Goal: Information Seeking & Learning: Learn about a topic

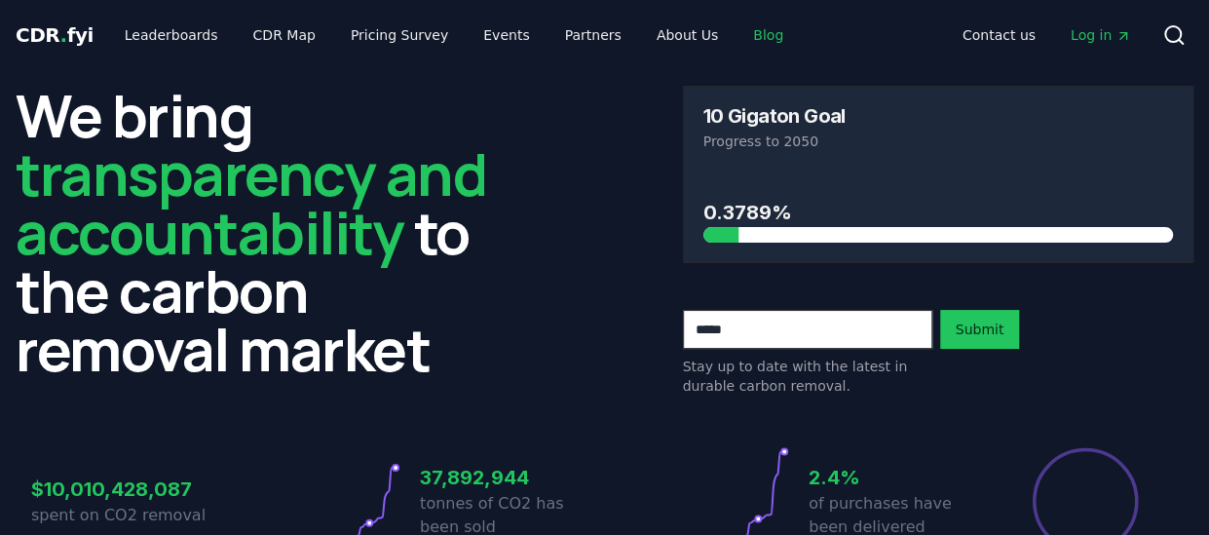
click at [738, 38] on link "Blog" at bounding box center [768, 35] width 61 height 35
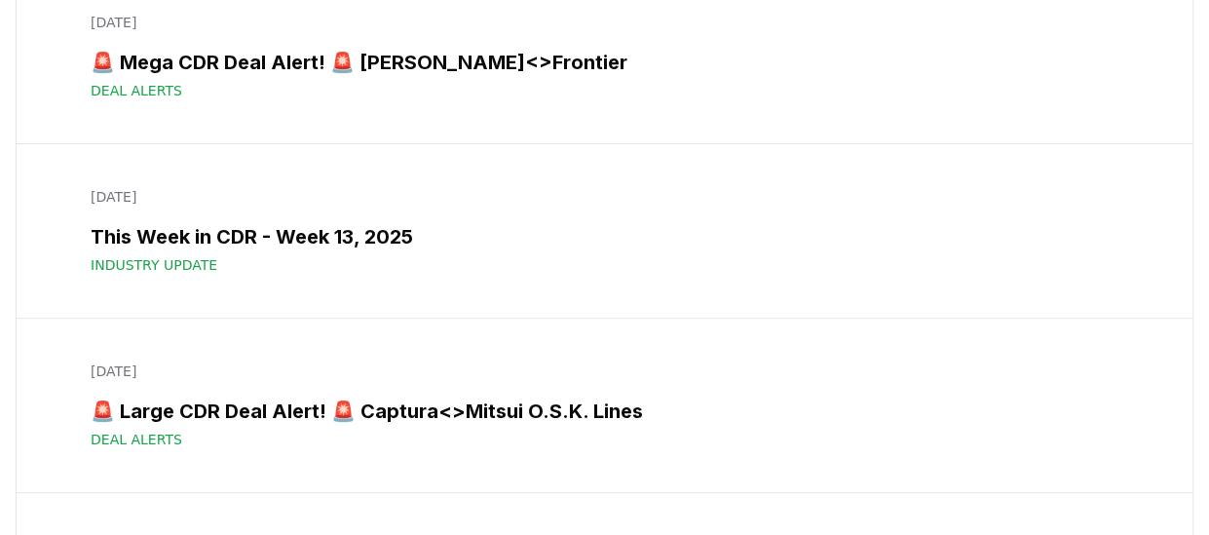
scroll to position [11261, 0]
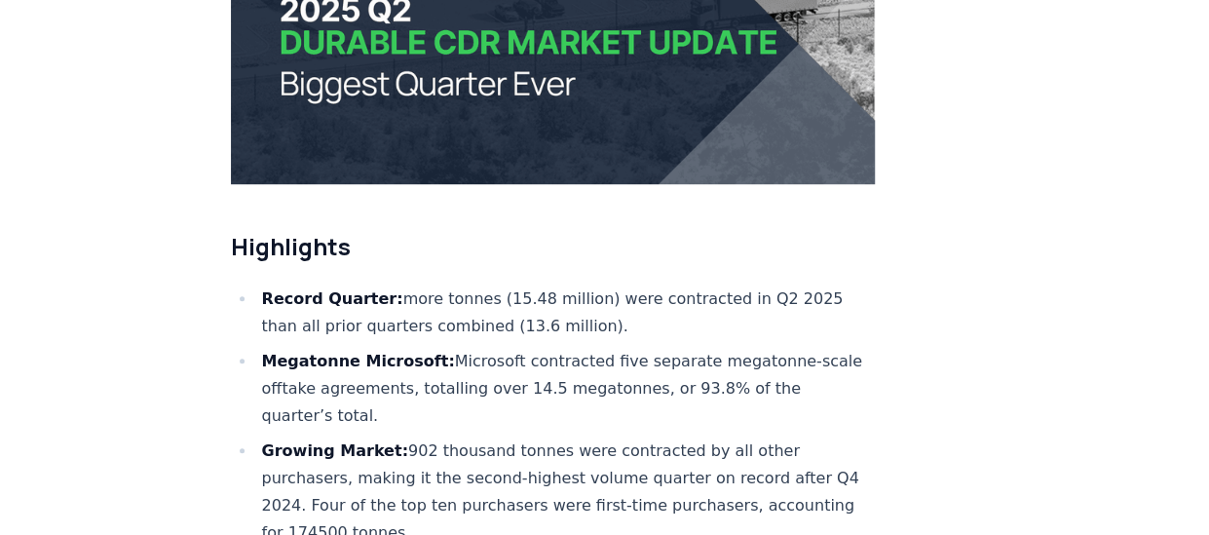
scroll to position [546, 0]
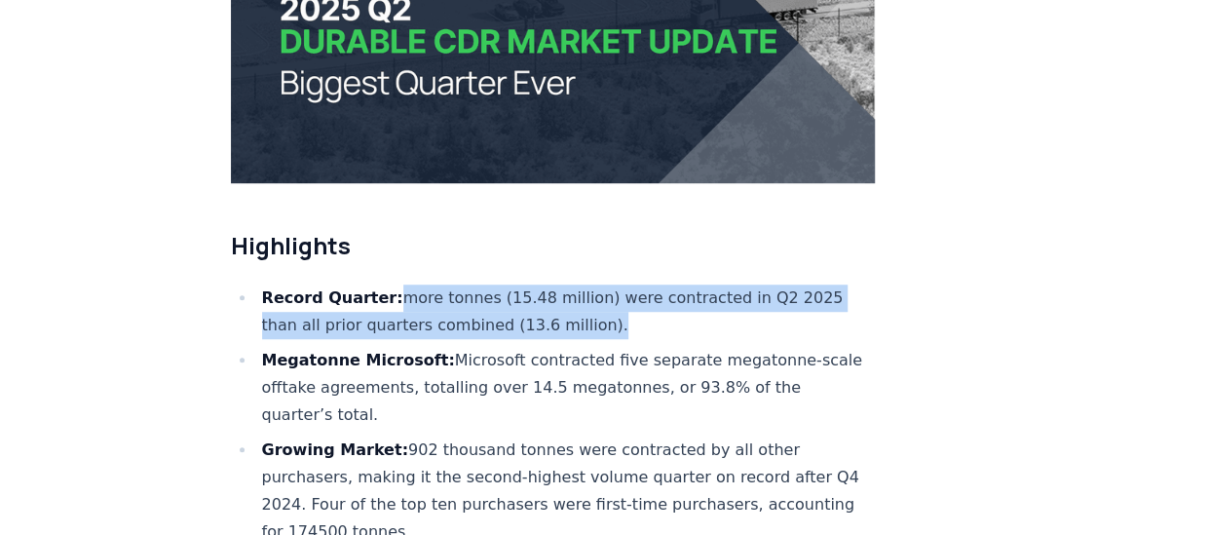
drag, startPoint x: 595, startPoint y: 268, endPoint x: 392, endPoint y: 237, distance: 205.1
click at [392, 285] on li "Record Quarter: more tonnes (15.48 million) were contracted in Q2 2025 than all…" at bounding box center [566, 312] width 620 height 55
copy li "more tonnes (15.48 million) were contracted in Q2 2025 than all prior quarters …"
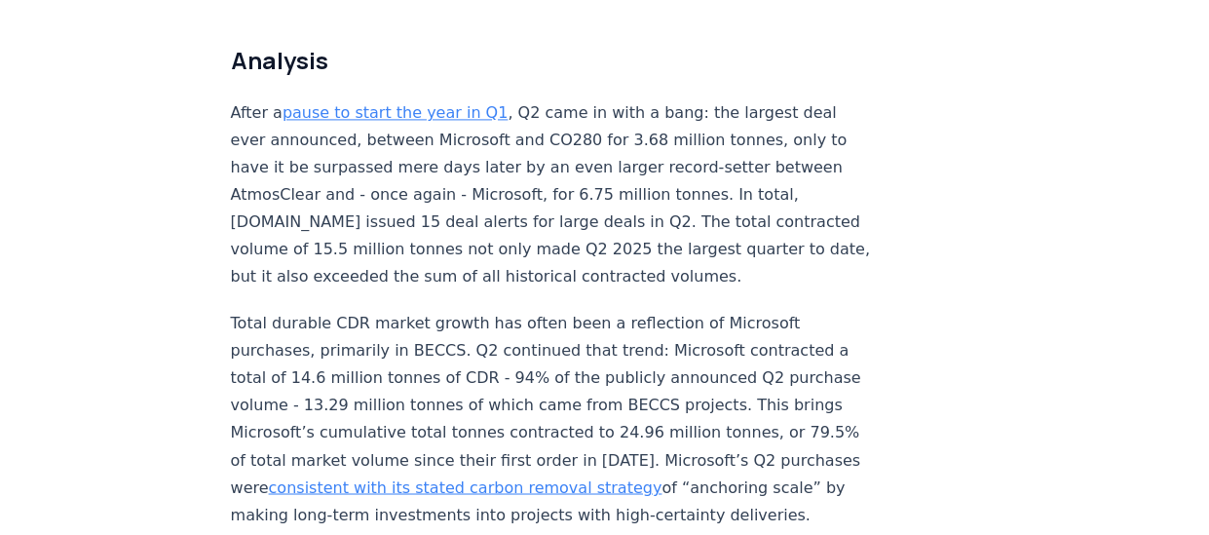
scroll to position [1356, 0]
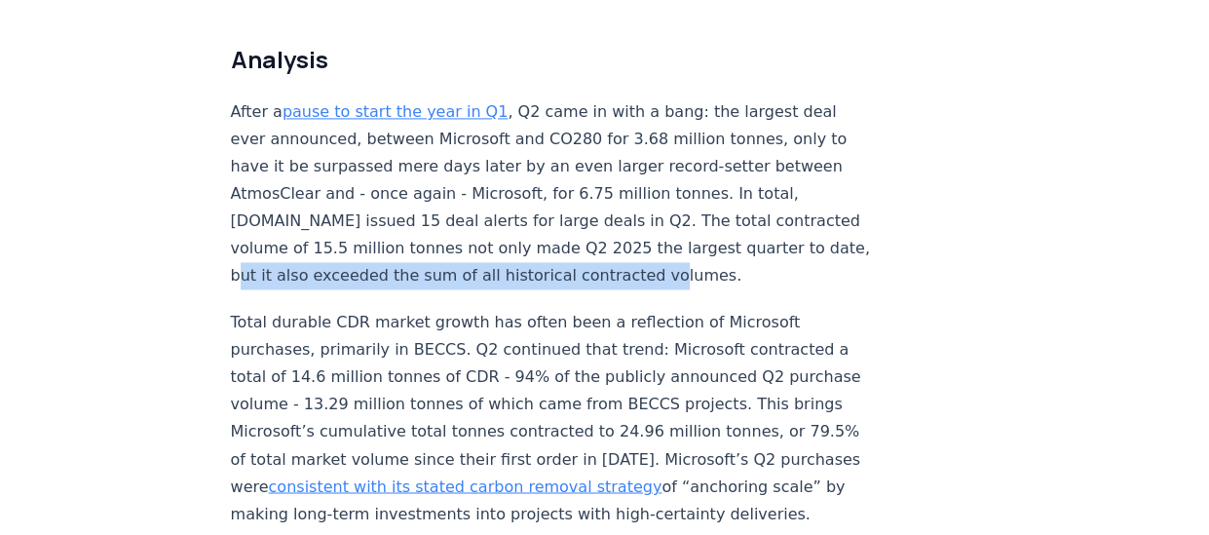
drag, startPoint x: 661, startPoint y: 214, endPoint x: 230, endPoint y: 211, distance: 430.8
click at [231, 211] on p "After a pause to start the year in Q1 , Q2 came in with a bang: the largest dea…" at bounding box center [553, 193] width 645 height 191
copy p "also exceeded the sum of all historical contracted volumes."
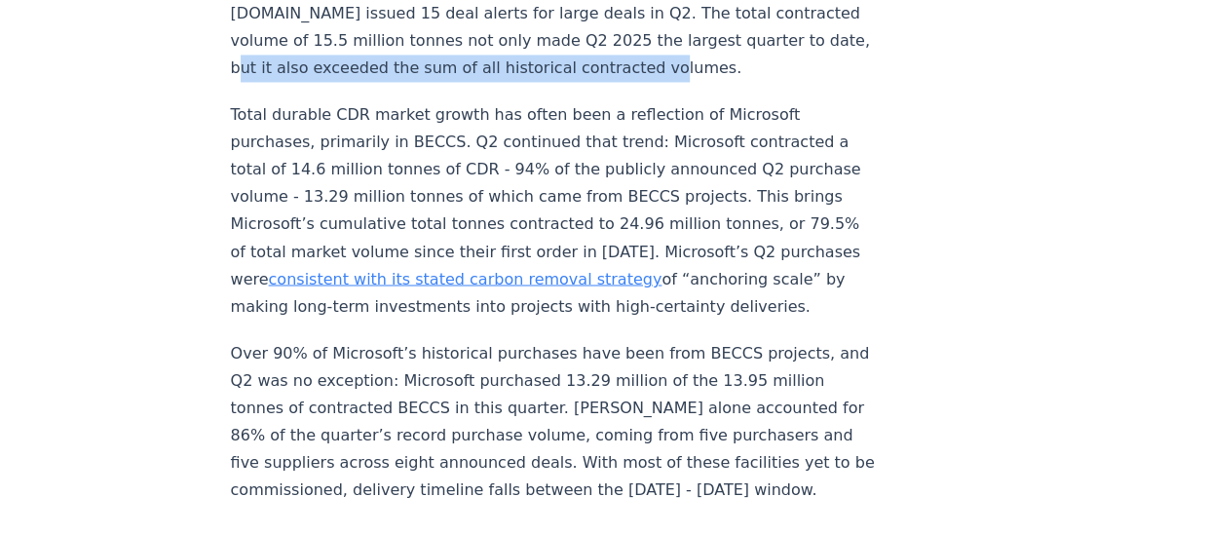
scroll to position [1564, 0]
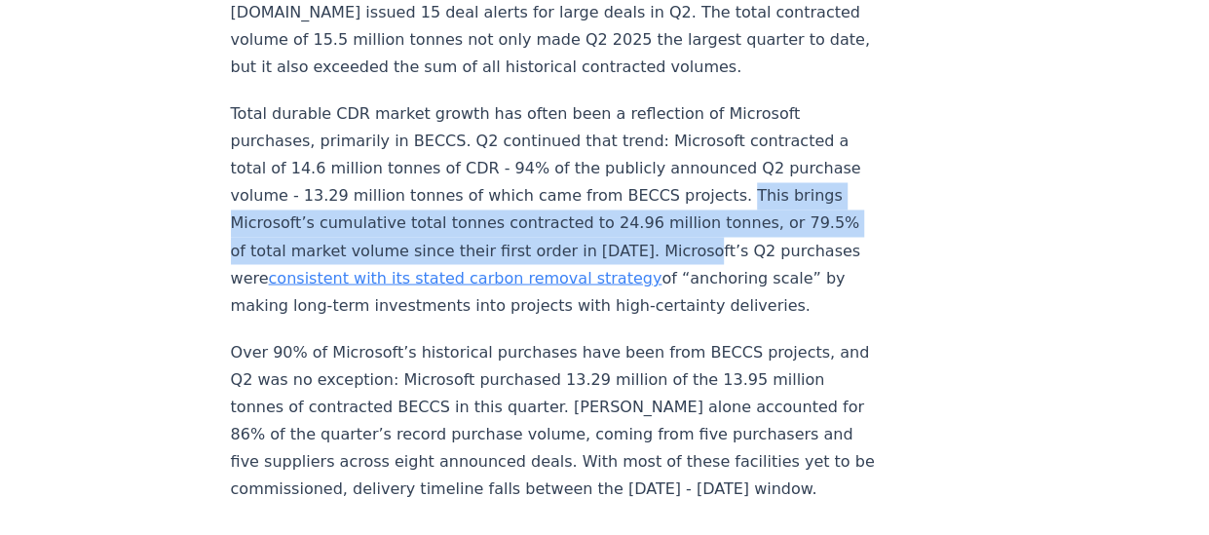
drag, startPoint x: 229, startPoint y: 161, endPoint x: 271, endPoint y: 217, distance: 70.4
copy p "This brings Microsoft’s cumulative total tonnes contracted to 24.96 million ton…"
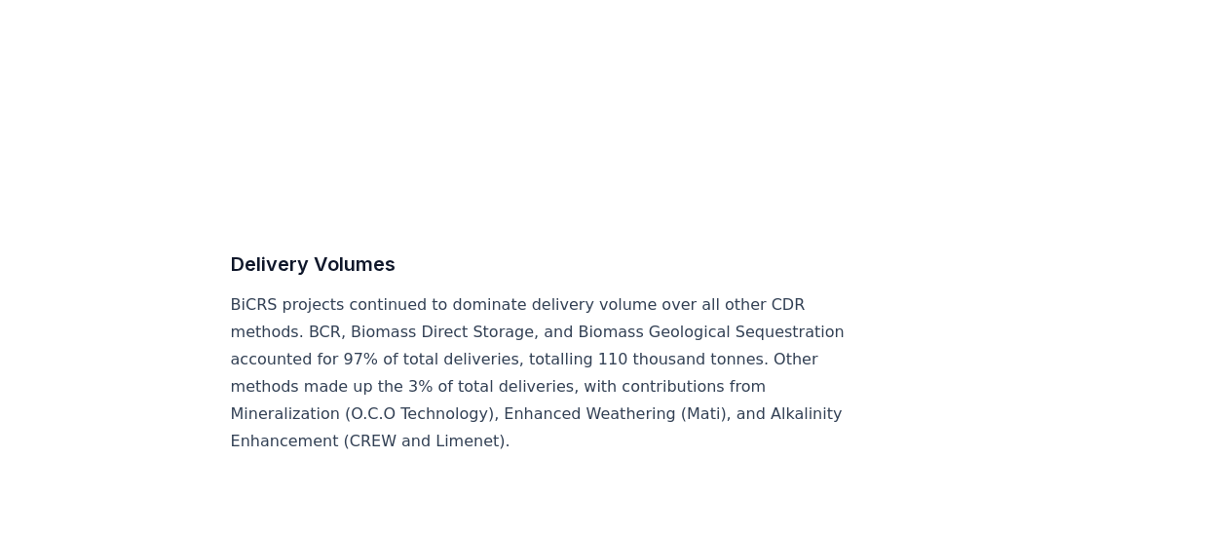
scroll to position [9689, 0]
